Goal: Download file/media

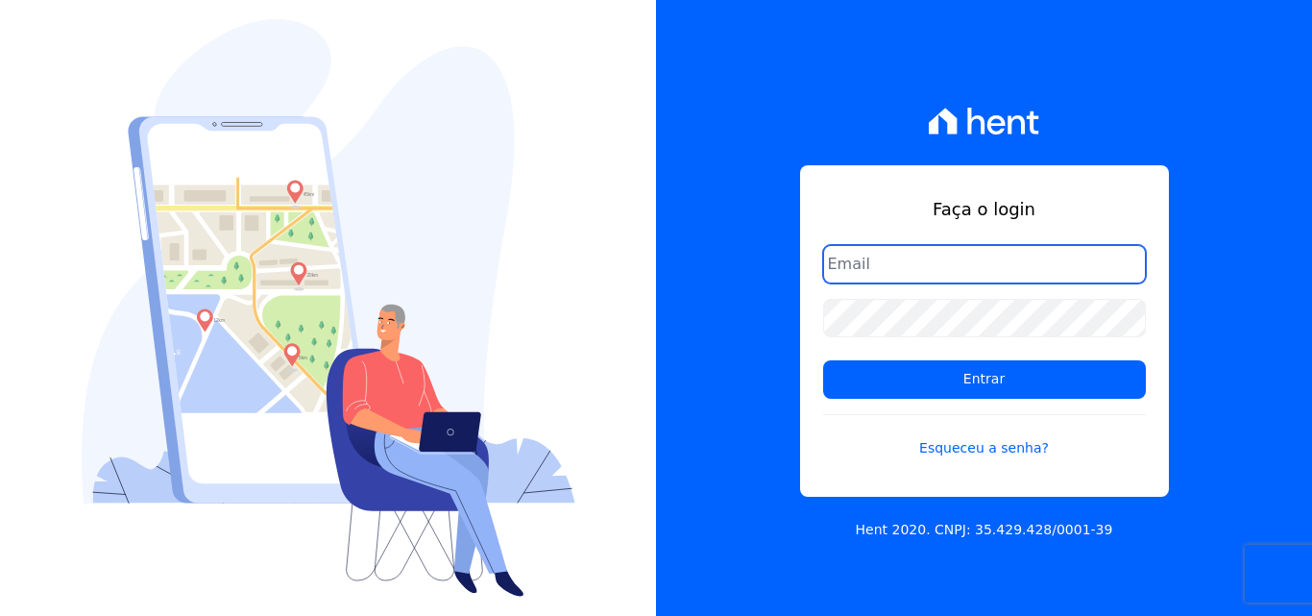
click at [865, 268] on input "email" at bounding box center [984, 264] width 323 height 38
type input "[PERSON_NAME][EMAIL_ADDRESS][PERSON_NAME][DOMAIN_NAME]"
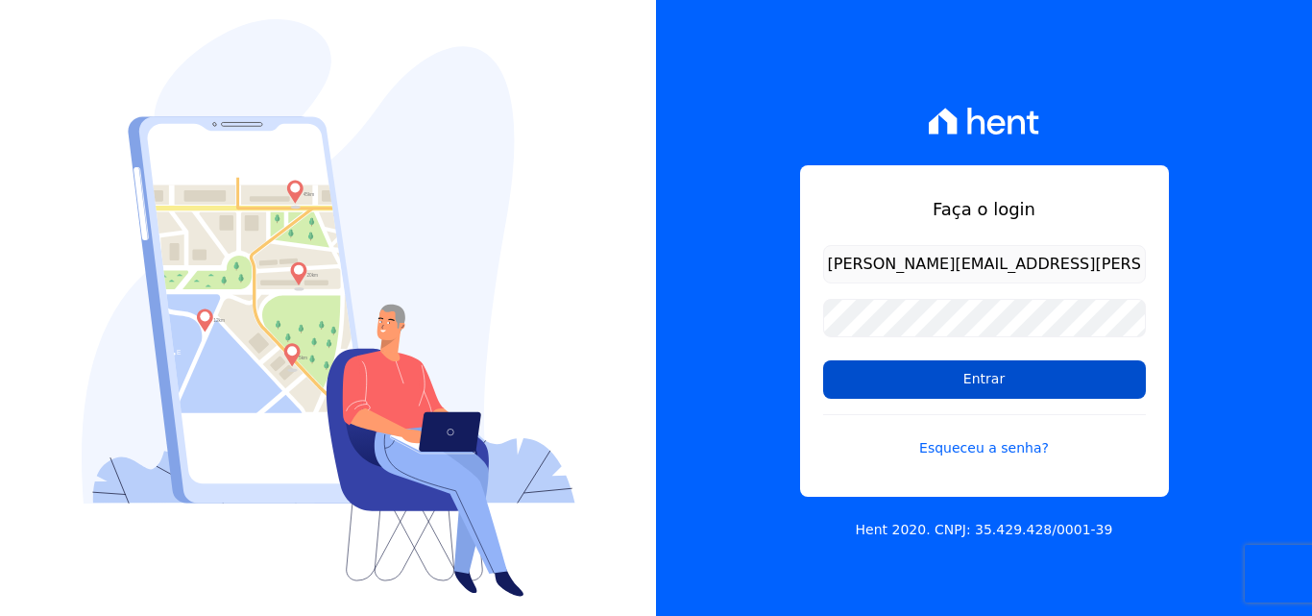
click at [850, 389] on input "Entrar" at bounding box center [984, 379] width 323 height 38
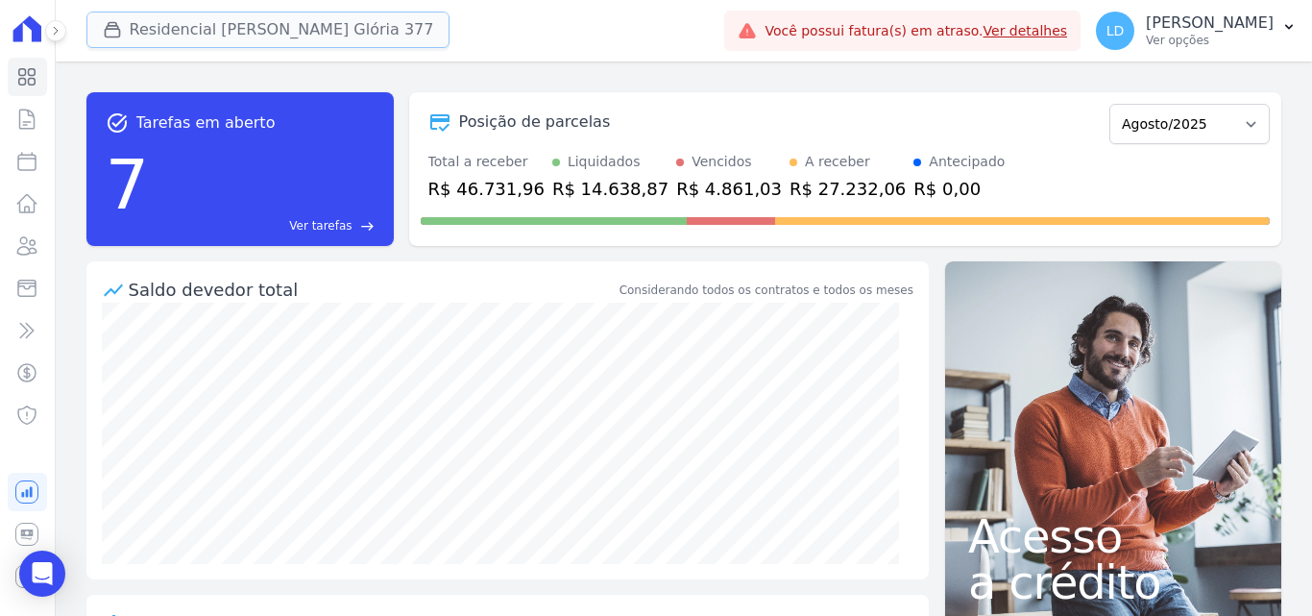
click at [188, 33] on button "Residencial Maria Da Glória 377" at bounding box center [268, 30] width 364 height 37
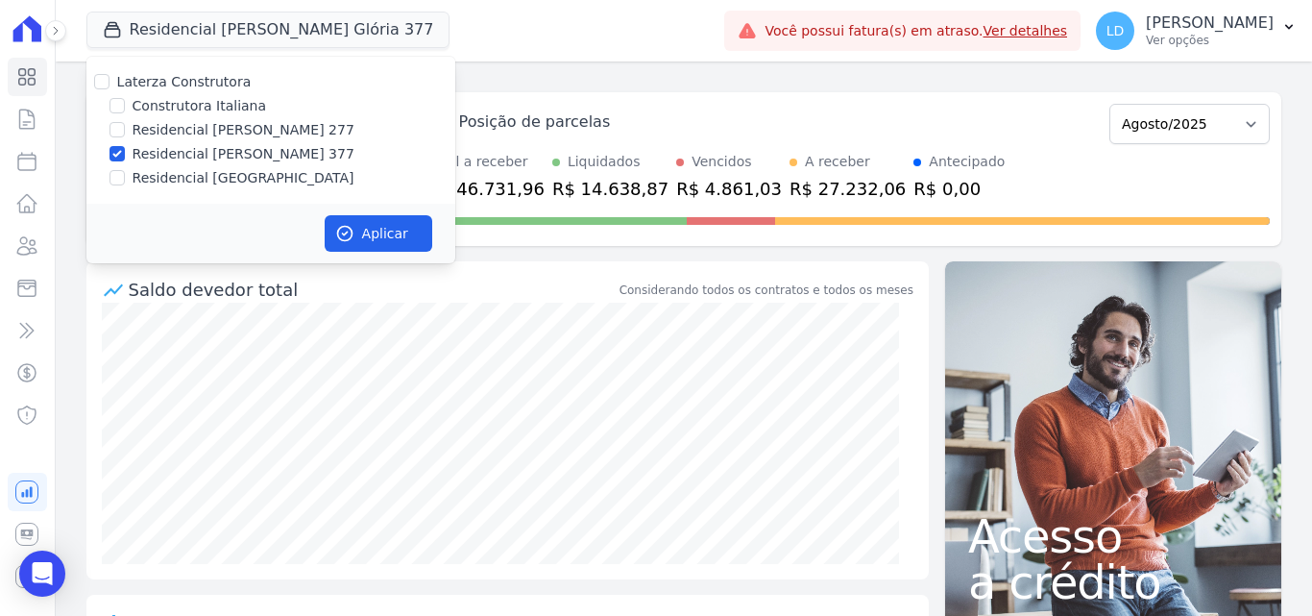
click at [185, 82] on label "Laterza Construtora" at bounding box center [184, 81] width 134 height 15
click at [110, 82] on input "Laterza Construtora" at bounding box center [101, 81] width 15 height 15
checkbox input "true"
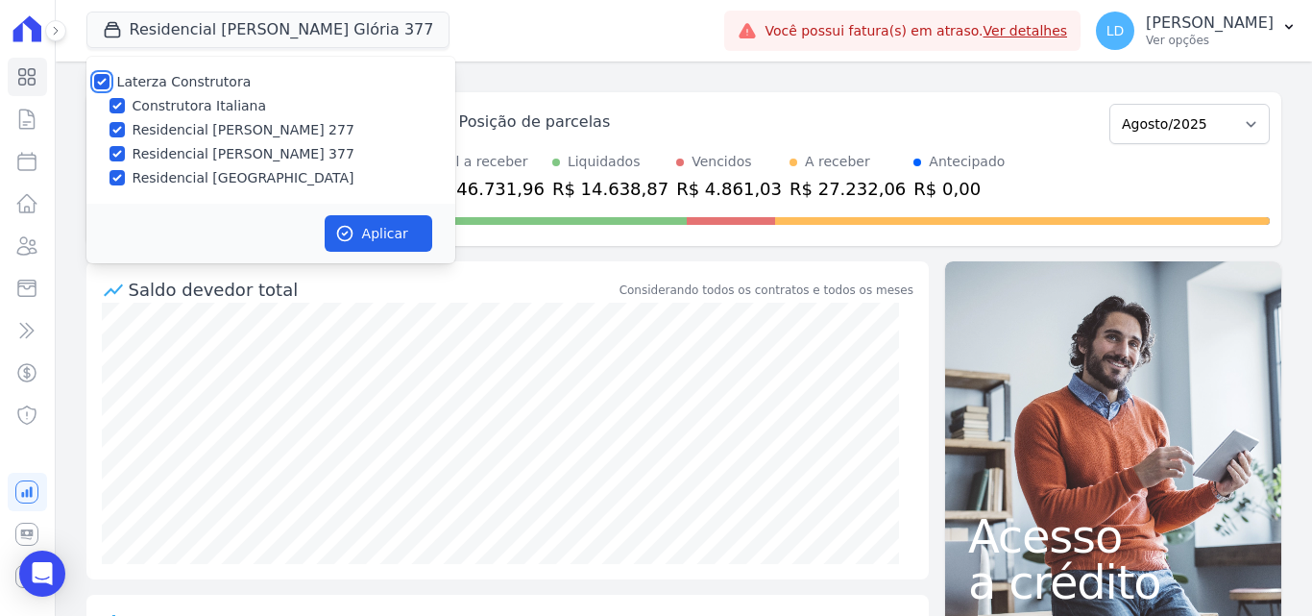
checkbox input "true"
click at [368, 233] on button "Aplicar" at bounding box center [379, 233] width 108 height 37
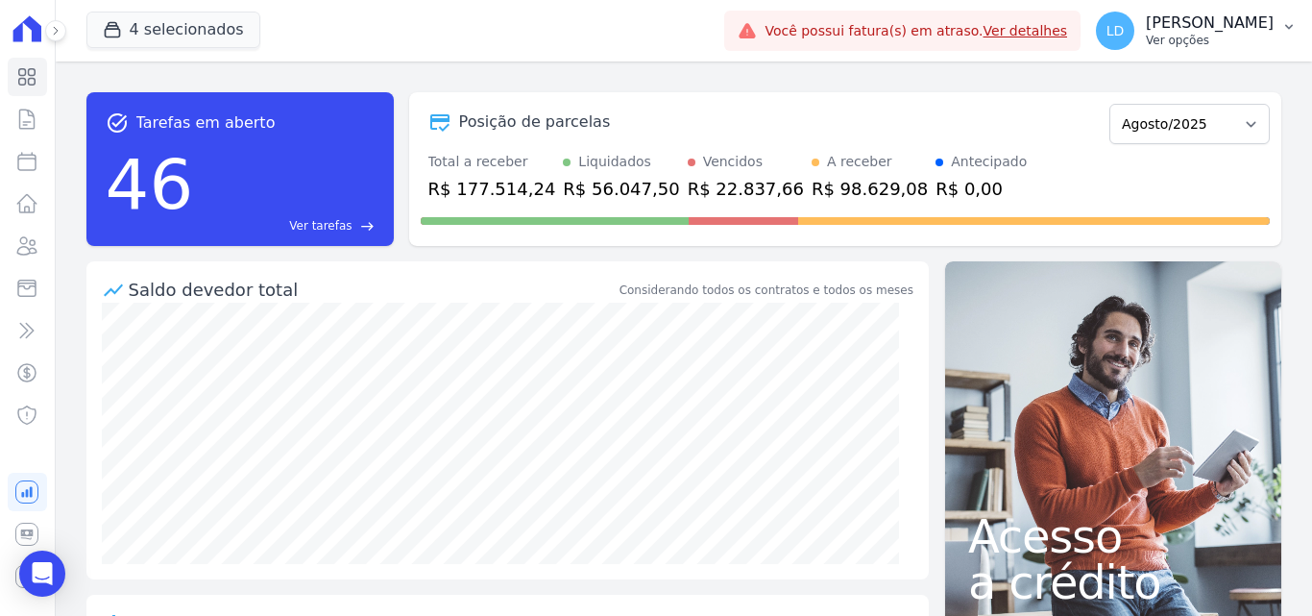
click at [1178, 44] on p "Ver opções" at bounding box center [1210, 40] width 128 height 15
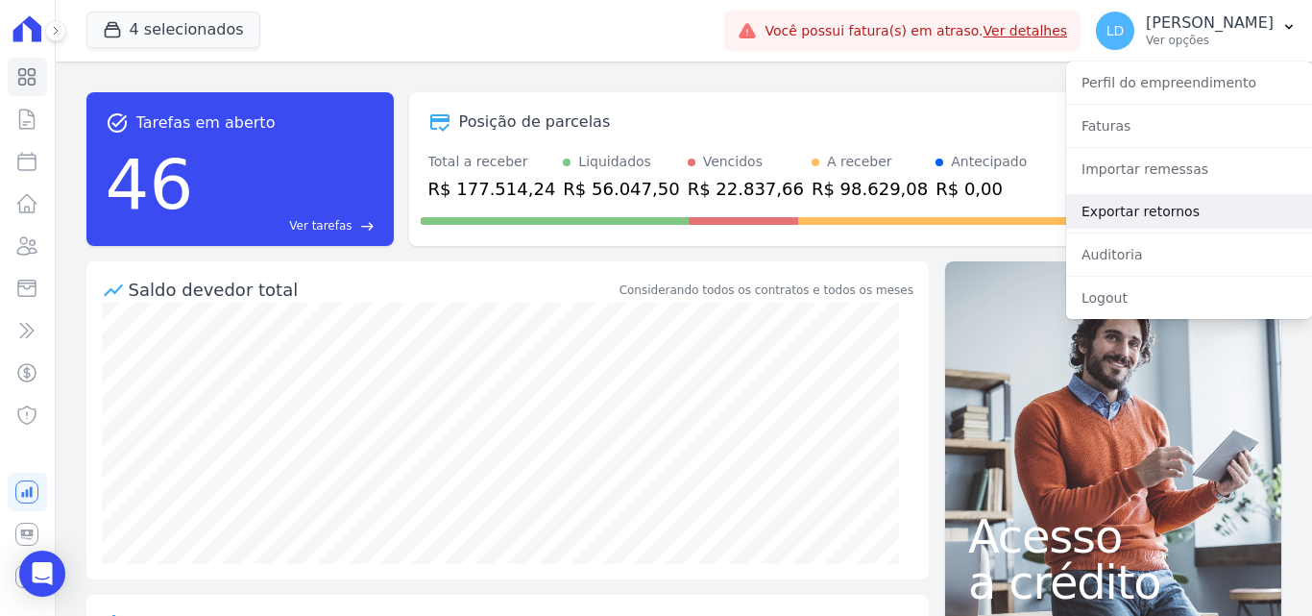
click at [1150, 210] on link "Exportar retornos" at bounding box center [1189, 211] width 246 height 35
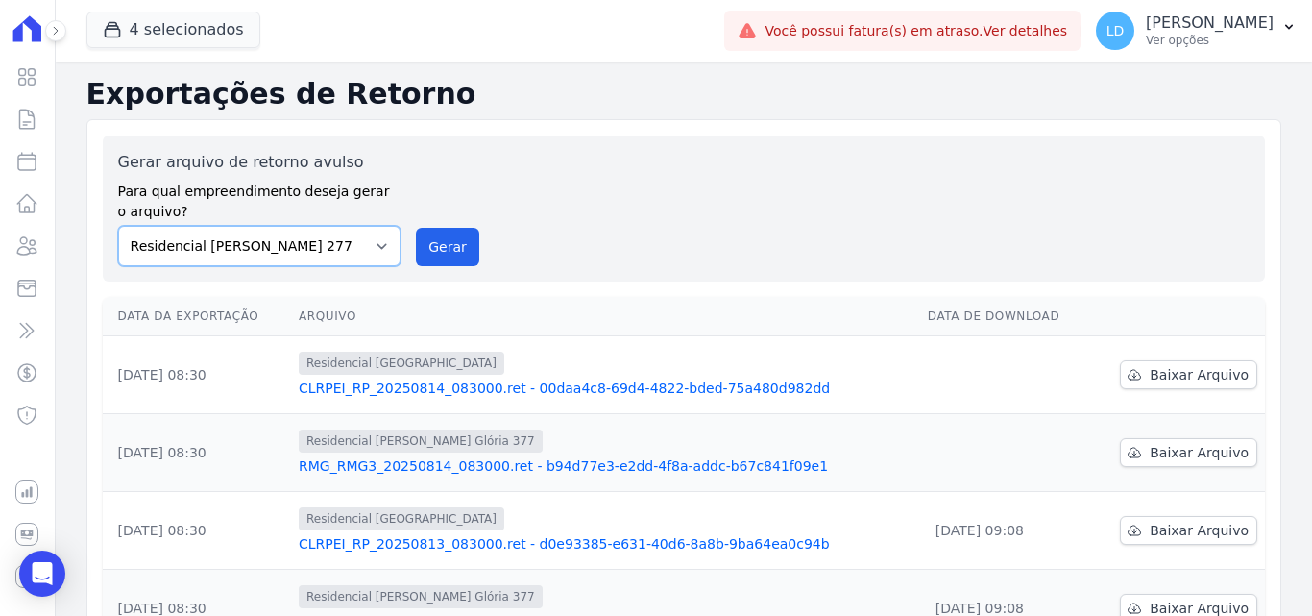
click at [311, 247] on select "Construtora Italiana Residencial Maria da Glória 277 Residencial Maria da Glóri…" at bounding box center [259, 246] width 283 height 40
select select "29fc0423-bfd4-480a-835e-7e440cfe6eb8"
click at [118, 226] on select "Construtora Italiana Residencial Maria da Glória 277 Residencial Maria da Glóri…" at bounding box center [259, 246] width 283 height 40
drag, startPoint x: 460, startPoint y: 249, endPoint x: 708, endPoint y: 179, distance: 257.6
click at [460, 248] on button "Gerar" at bounding box center [447, 247] width 63 height 38
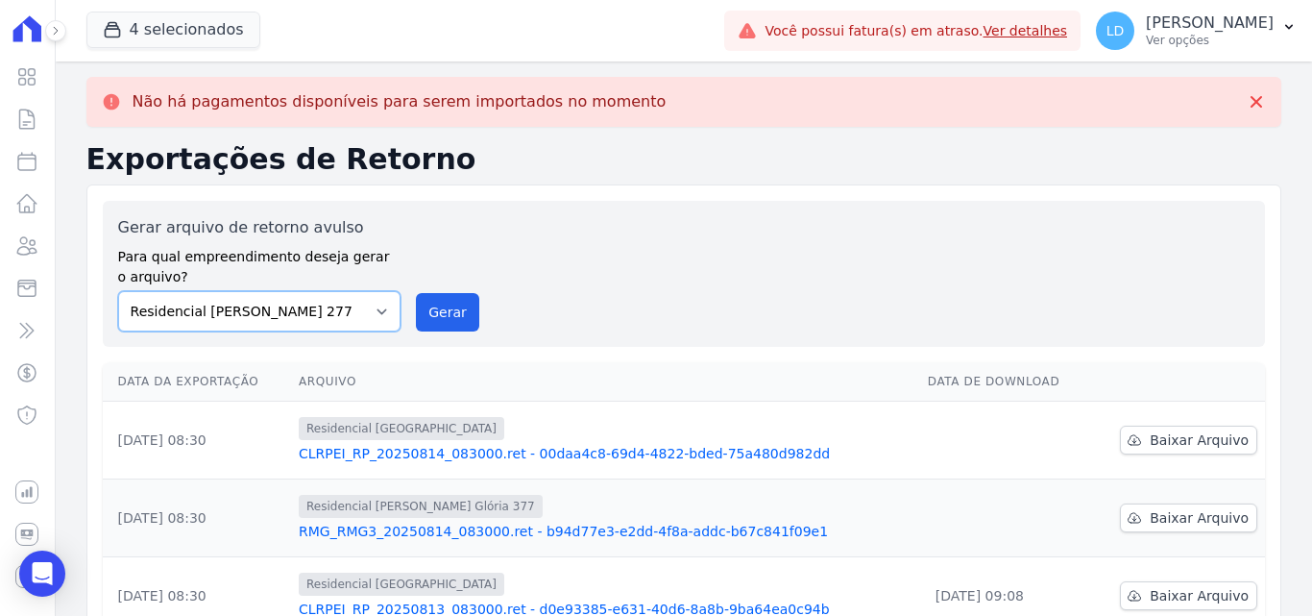
click at [316, 298] on select "Construtora Italiana Residencial Maria da Glória 277 Residencial Maria da Glóri…" at bounding box center [259, 311] width 283 height 40
click at [118, 291] on select "Construtora Italiana Residencial Maria da Glória 277 Residencial Maria da Glóri…" at bounding box center [259, 311] width 283 height 40
click at [468, 334] on div "Gerar arquivo de retorno avulso Para qual empreendimento deseja gerar o arquivo…" at bounding box center [684, 274] width 1162 height 146
click at [456, 317] on button "Gerar" at bounding box center [447, 312] width 63 height 38
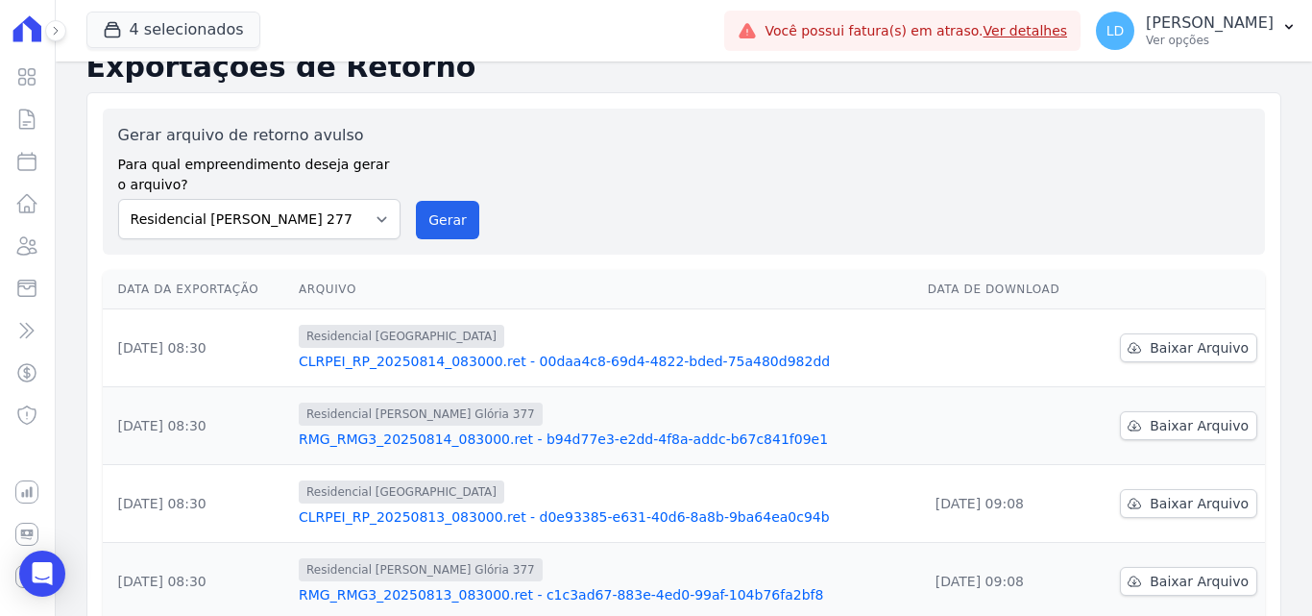
scroll to position [192, 0]
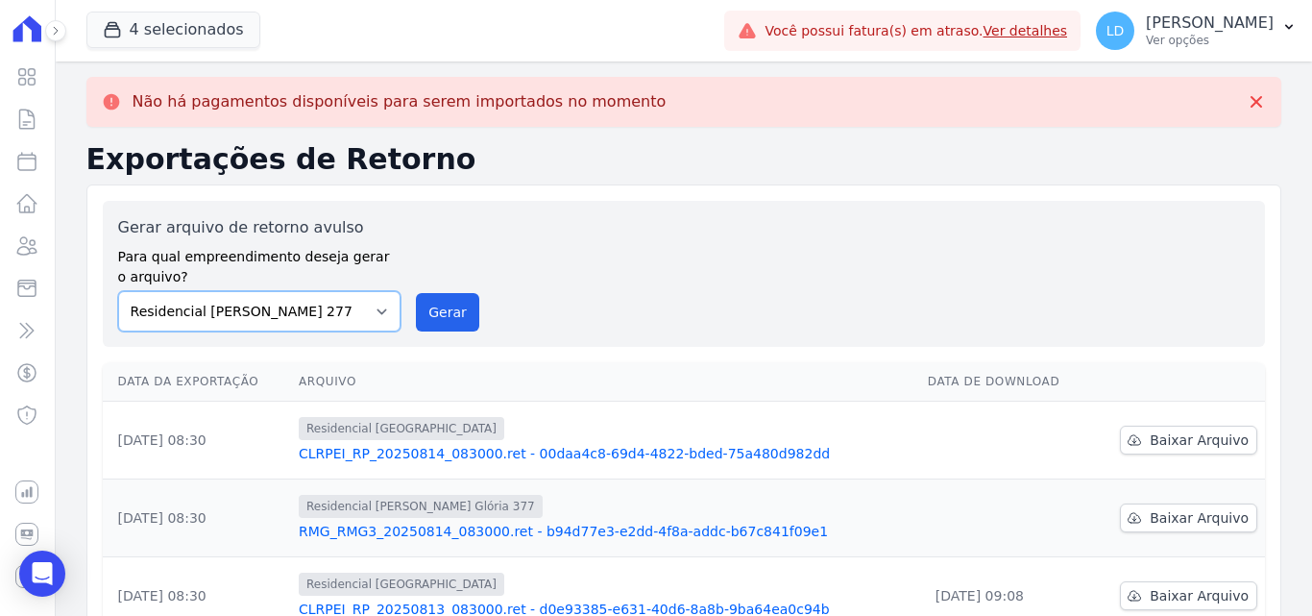
drag, startPoint x: 301, startPoint y: 305, endPoint x: 301, endPoint y: 329, distance: 24.0
click at [301, 305] on select "Construtora Italiana Residencial Maria da Glória 277 Residencial Maria da Glóri…" at bounding box center [259, 311] width 283 height 40
select select "0cd9190e-dfd9-46e5-afc8-7298ef4c0c2b"
click at [118, 291] on select "Construtora Italiana Residencial Maria da Glória 277 Residencial Maria da Glóri…" at bounding box center [259, 311] width 283 height 40
drag, startPoint x: 426, startPoint y: 311, endPoint x: 705, endPoint y: 175, distance: 311.1
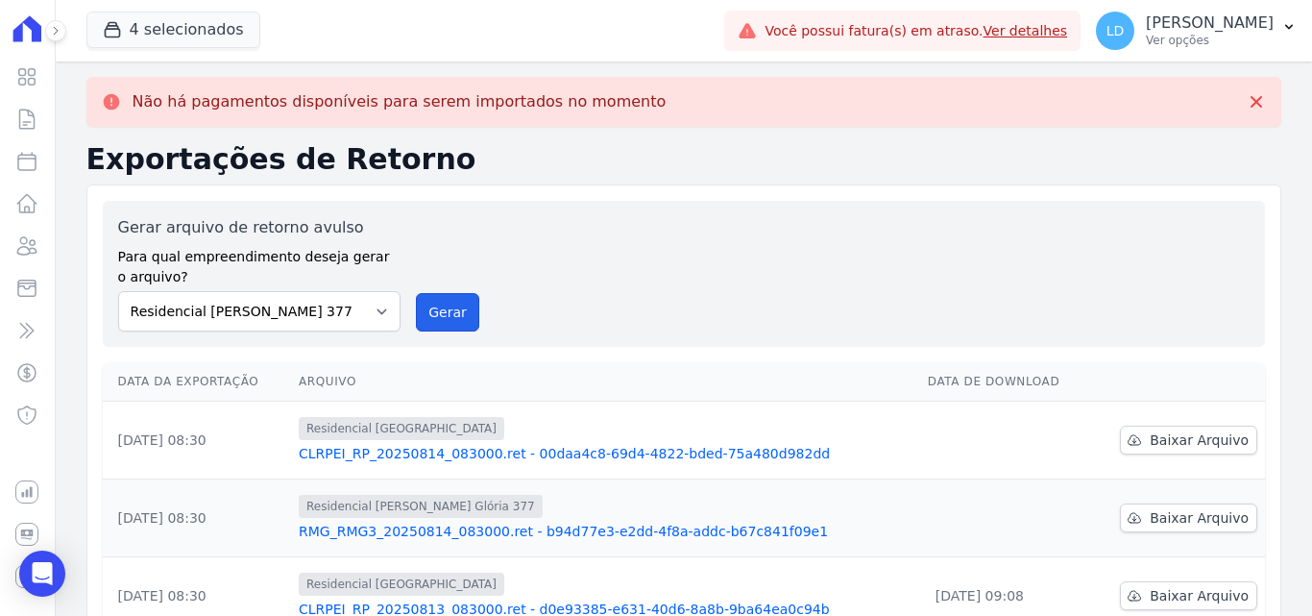
click at [428, 310] on button "Gerar" at bounding box center [447, 312] width 63 height 38
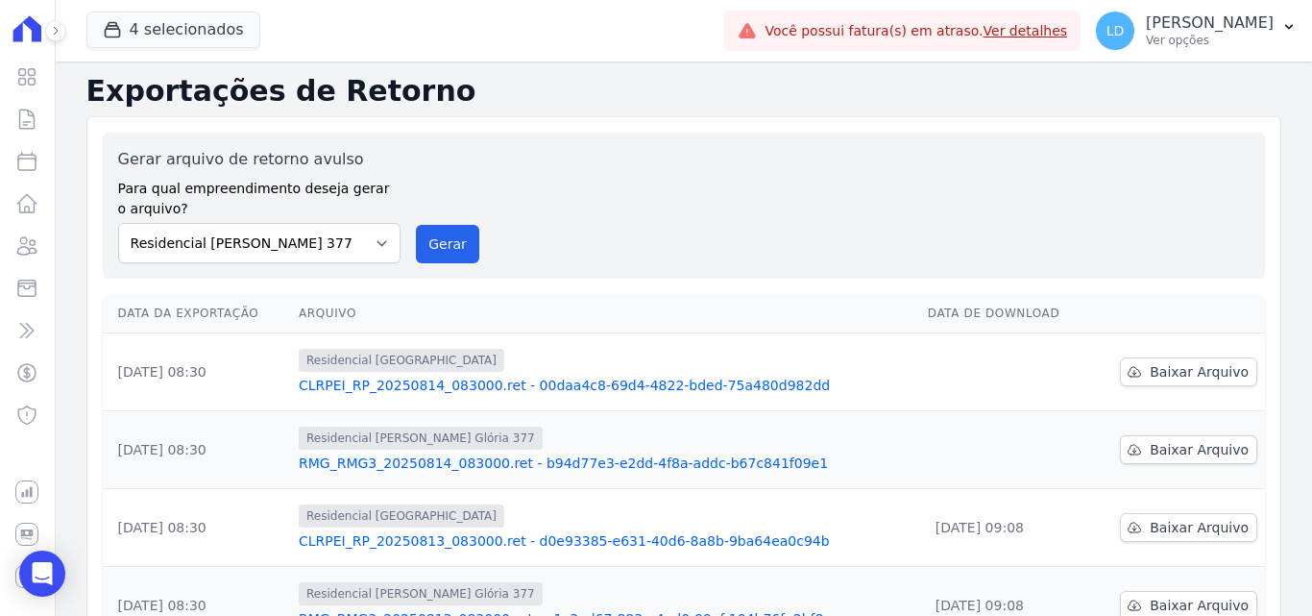
scroll to position [0, 0]
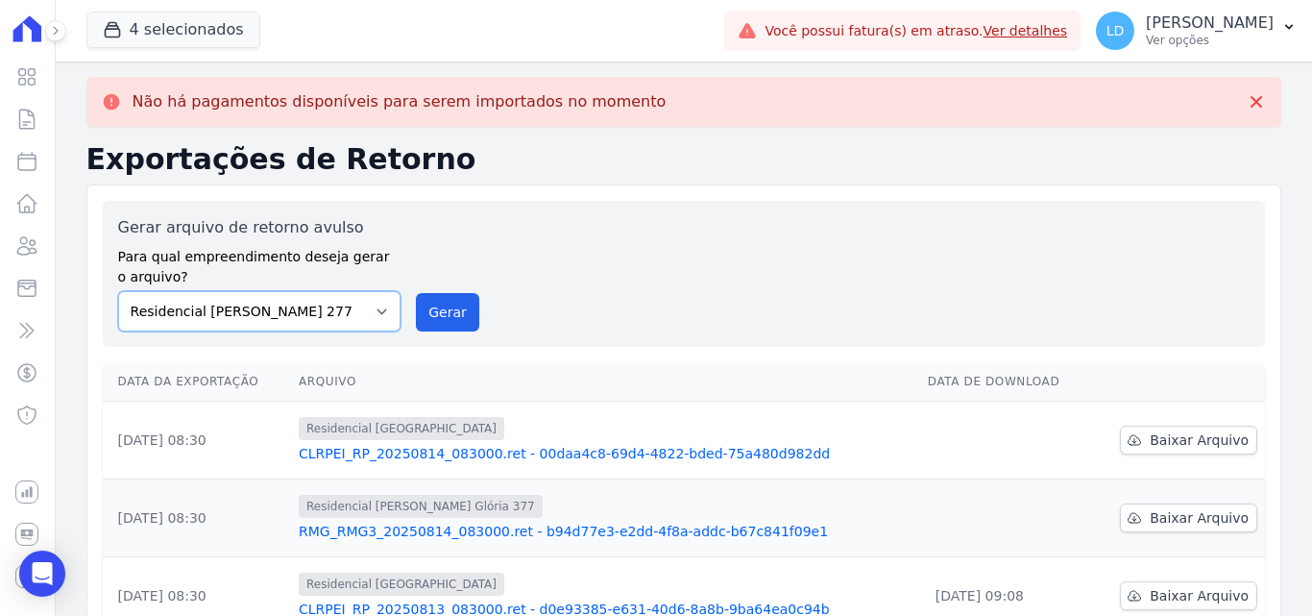
click at [277, 319] on select "Construtora Italiana Residencial Maria da Glória 277 Residencial Maria da Glóri…" at bounding box center [259, 311] width 283 height 40
select select "6440c0a1-232b-4aa1-adfe-88cb95fffe46"
click at [118, 291] on select "Construtora Italiana Residencial Maria da Glória 277 Residencial Maria da Glóri…" at bounding box center [259, 311] width 283 height 40
drag, startPoint x: 449, startPoint y: 325, endPoint x: 717, endPoint y: 177, distance: 306.2
click at [453, 314] on button "Gerar" at bounding box center [447, 312] width 63 height 38
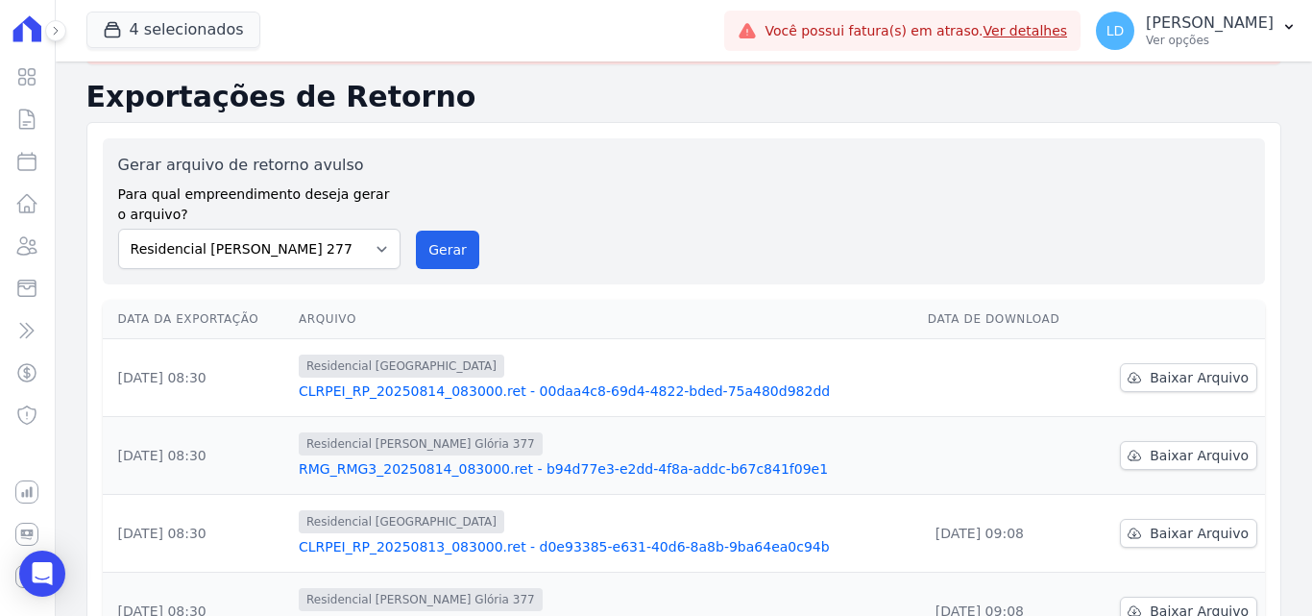
scroll to position [96, 0]
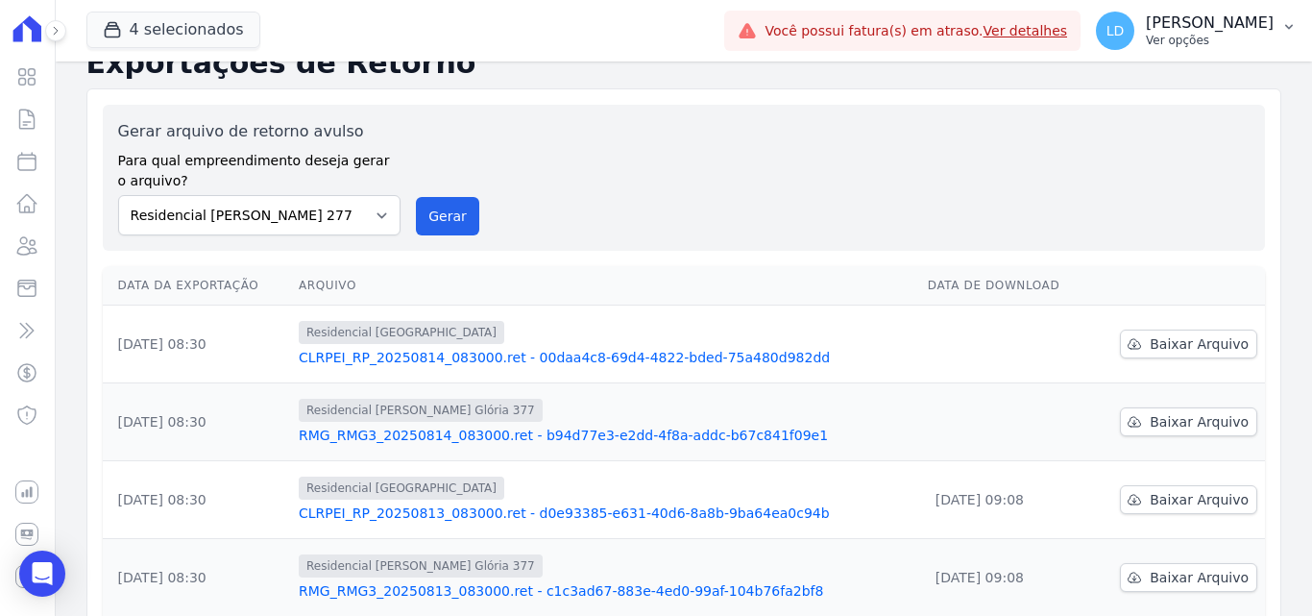
click at [1206, 50] on button "LD Lígia Dias Silva Ver opções" at bounding box center [1197, 31] width 232 height 54
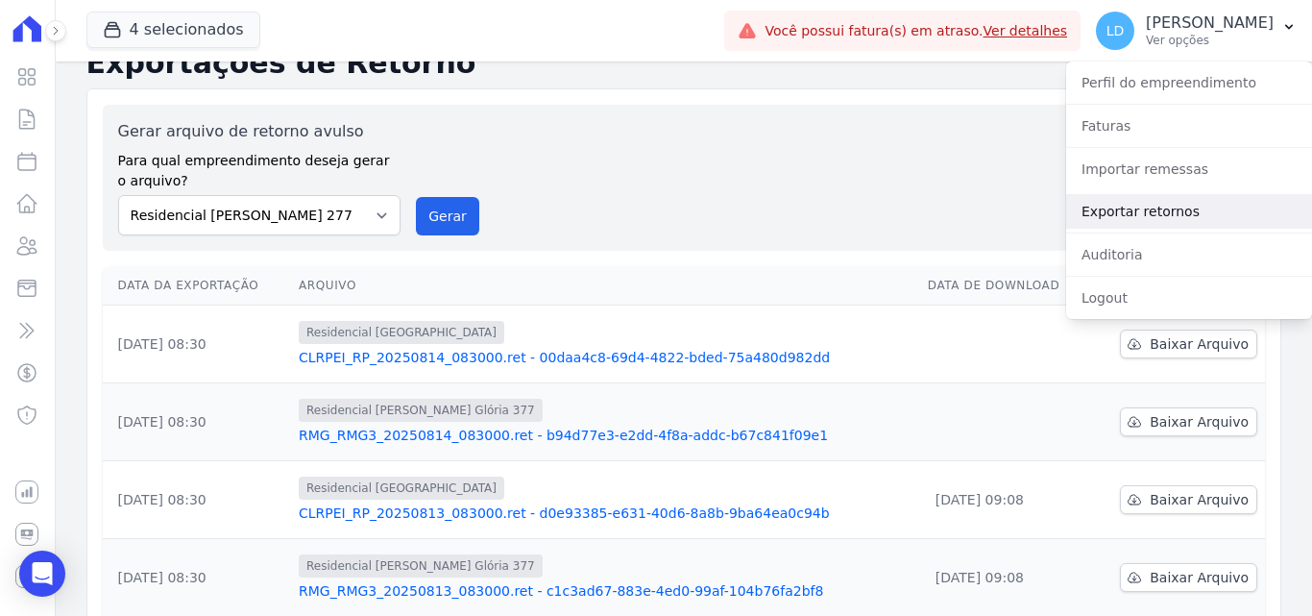
click at [1170, 221] on link "Exportar retornos" at bounding box center [1189, 211] width 246 height 35
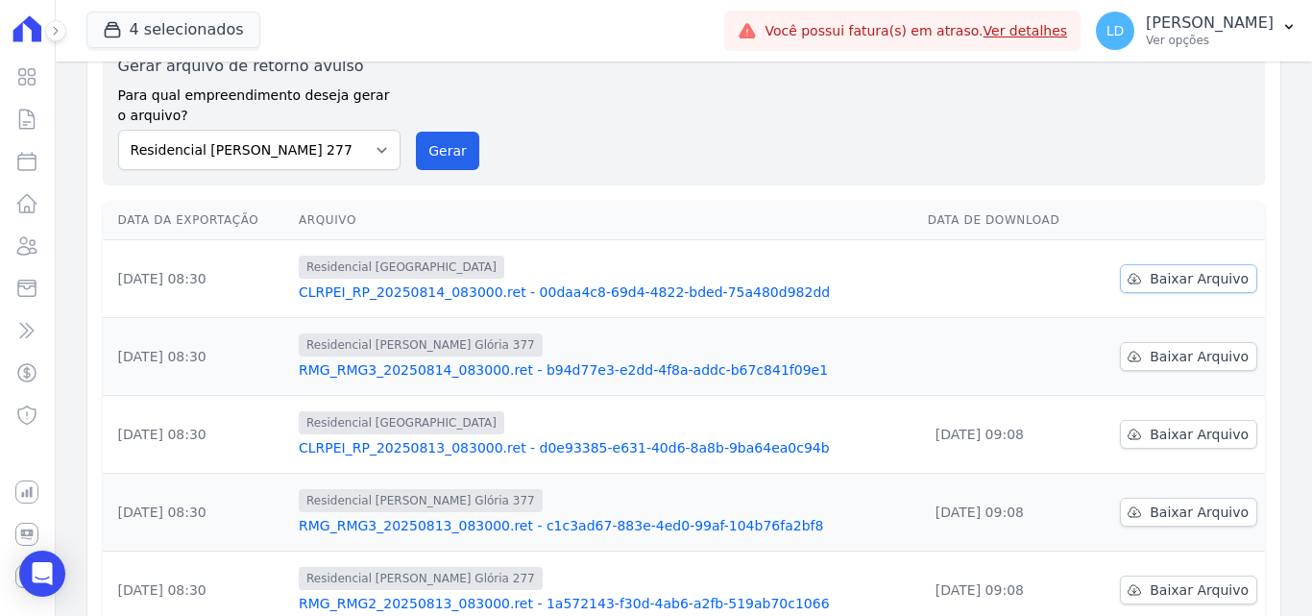
click at [1203, 285] on span "Baixar Arquivo" at bounding box center [1199, 278] width 99 height 19
drag, startPoint x: 1145, startPoint y: 360, endPoint x: 1134, endPoint y: 360, distance: 11.5
click at [1150, 360] on span "Baixar Arquivo" at bounding box center [1199, 356] width 99 height 19
click at [1197, 43] on p "Ver opções" at bounding box center [1210, 40] width 128 height 15
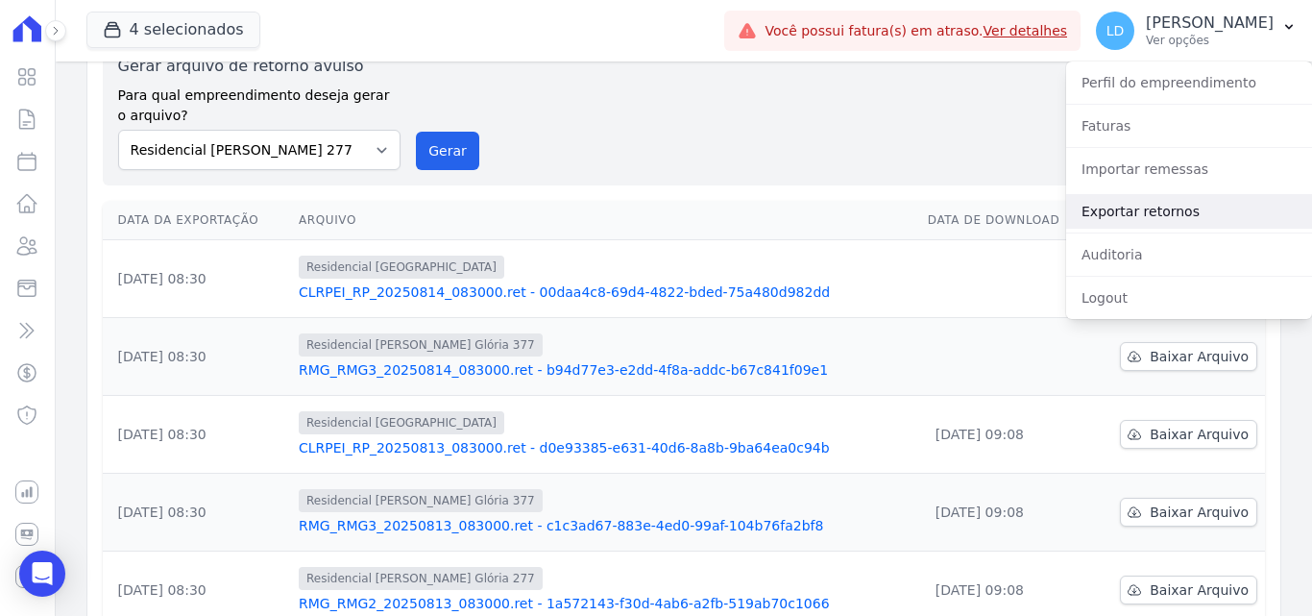
click at [1135, 202] on link "Exportar retornos" at bounding box center [1189, 211] width 246 height 35
